Goal: Book appointment/travel/reservation

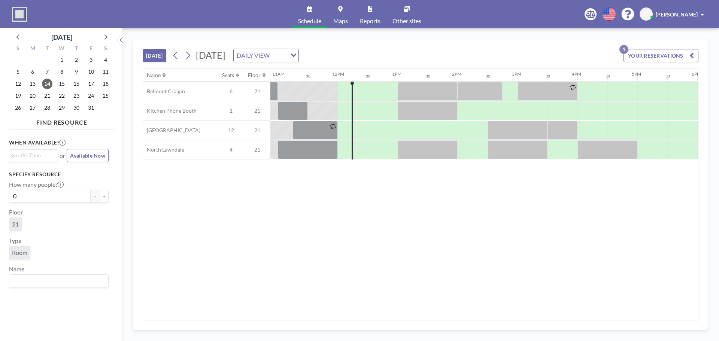
scroll to position [0, 654]
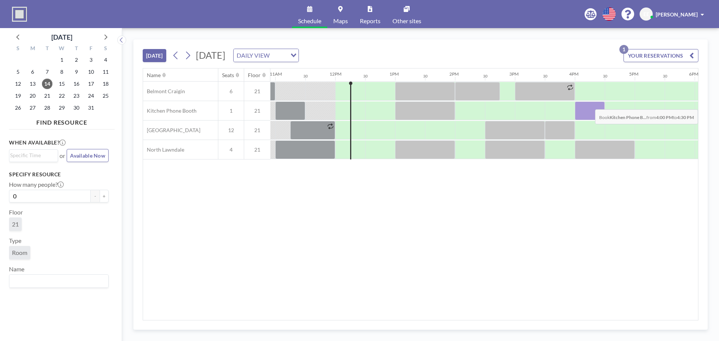
click at [592, 104] on div at bounding box center [590, 110] width 30 height 19
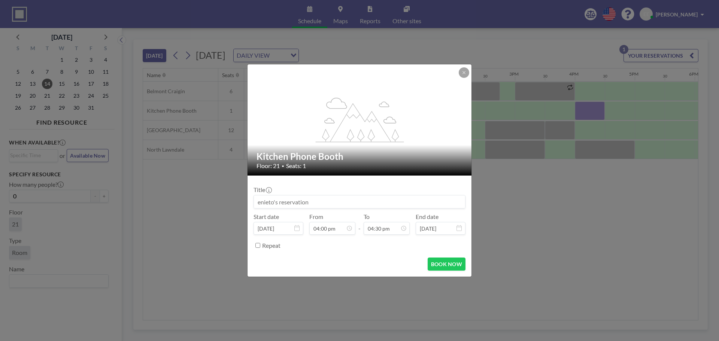
click at [326, 207] on input at bounding box center [359, 201] width 211 height 13
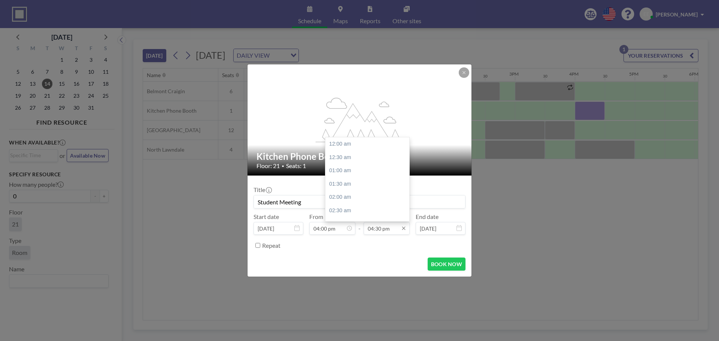
type input "Student Meeting"
click at [382, 224] on input "04:30 pm" at bounding box center [387, 228] width 46 height 13
click at [336, 157] on div "05:00 pm" at bounding box center [369, 157] width 88 height 13
type input "05:00 pm"
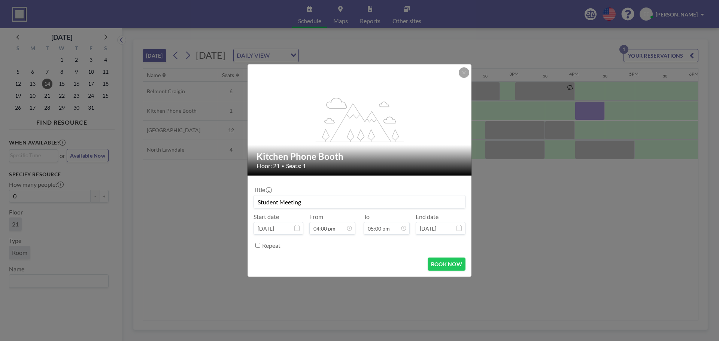
scroll to position [453, 0]
click at [452, 264] on button "BOOK NOW" at bounding box center [447, 264] width 38 height 13
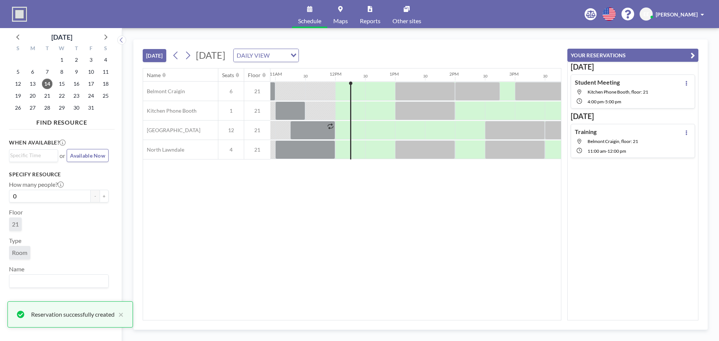
click at [690, 52] on icon "button" at bounding box center [692, 55] width 4 height 9
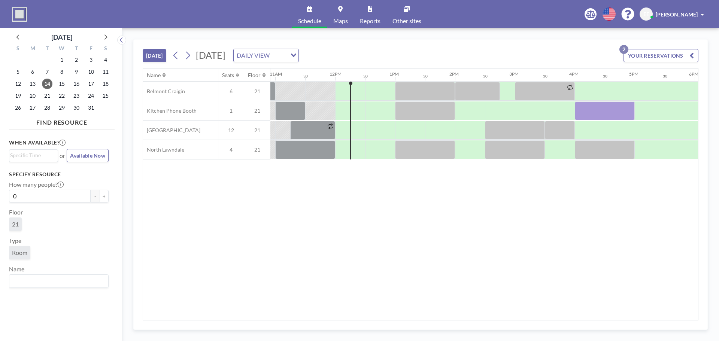
click at [620, 239] on div "Name Seats Floor 12AM 30 1AM 30 2AM 30 3AM 30 4AM 30 5AM 30 6AM 30 7AM 30 8AM 3…" at bounding box center [420, 195] width 555 height 252
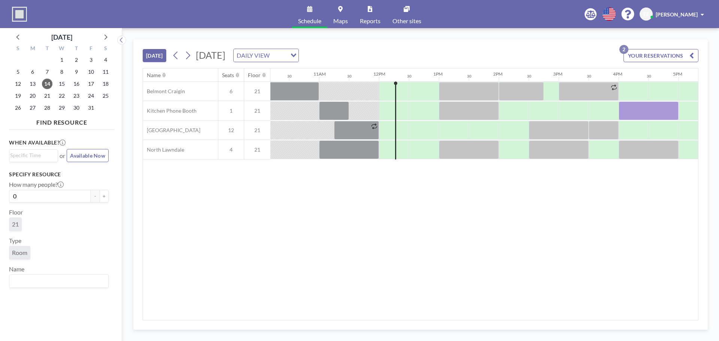
scroll to position [0, 629]
